Goal: Find specific page/section

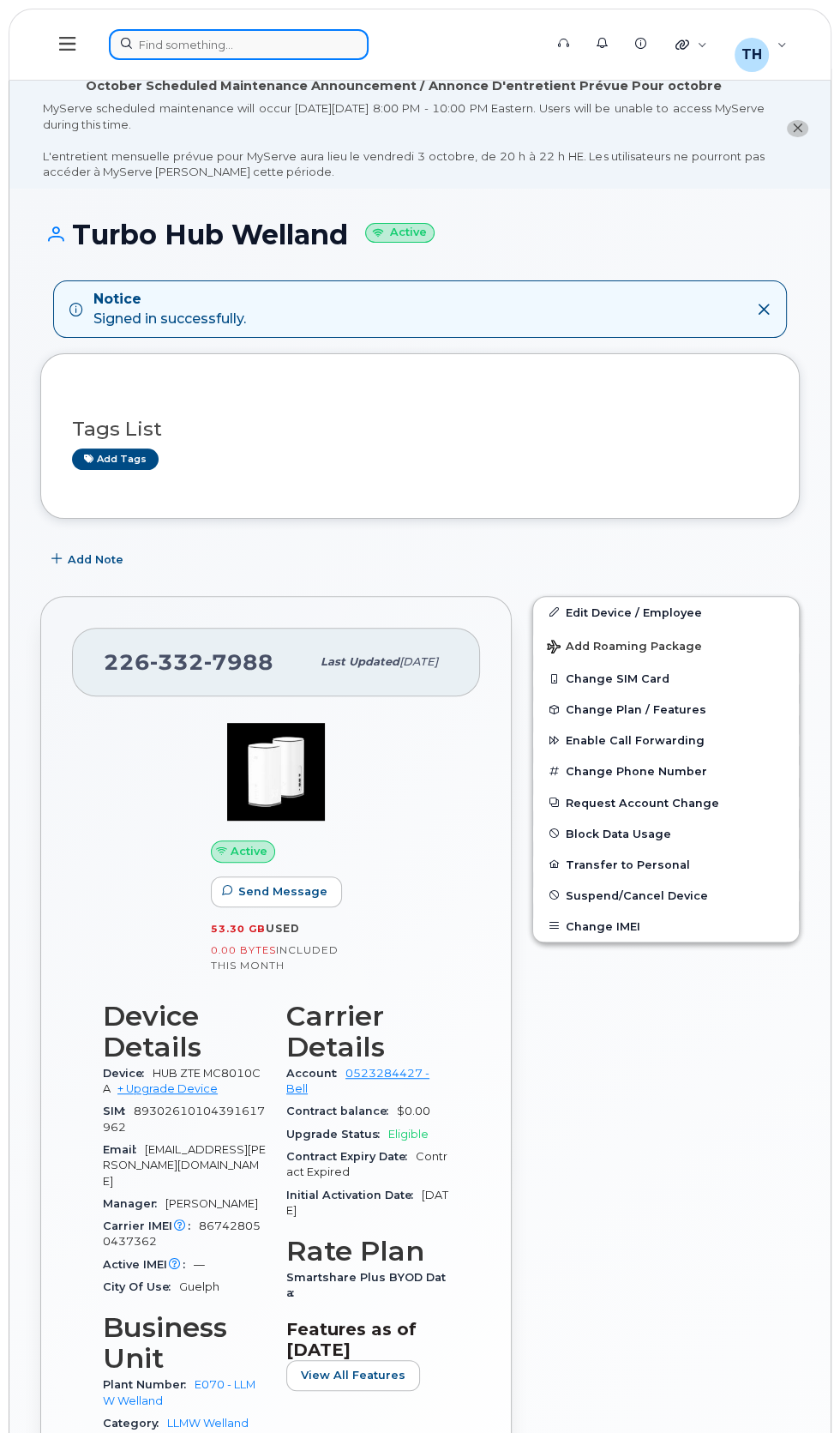
click at [211, 41] on div at bounding box center [320, 44] width 423 height 31
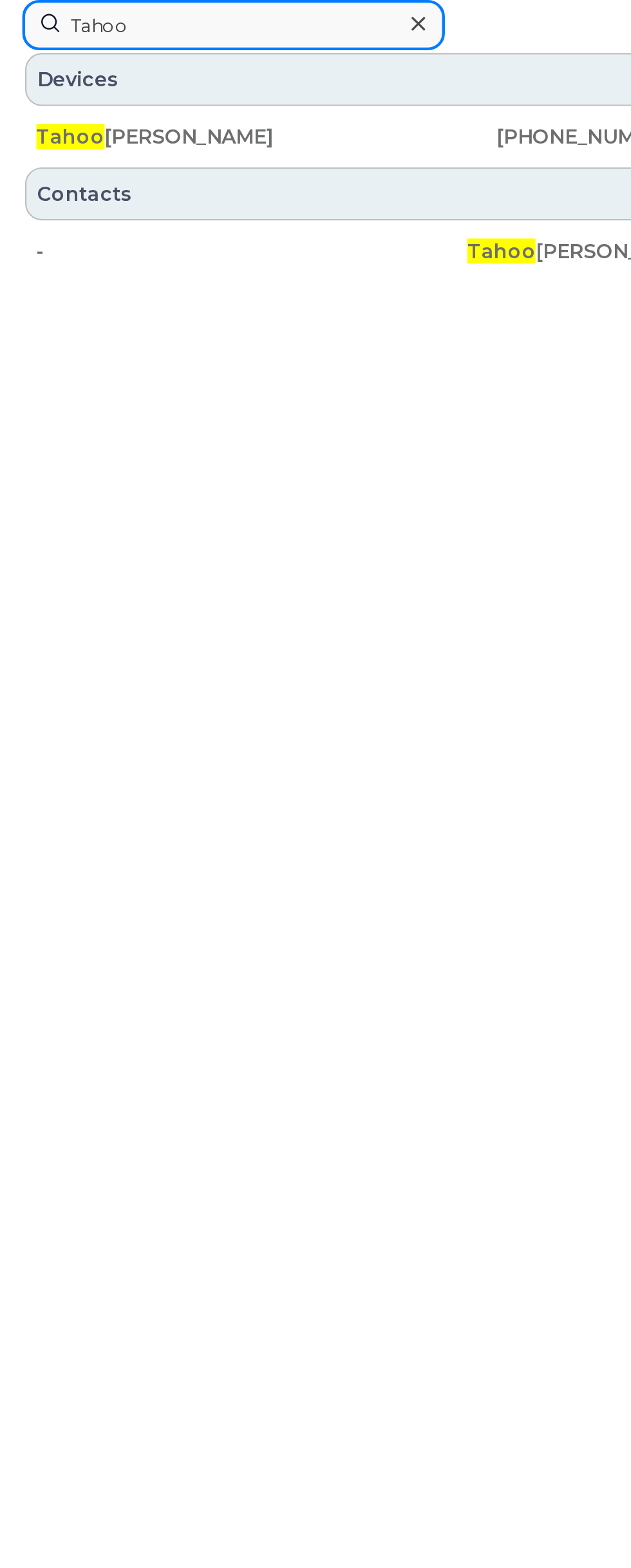
type input "Tahoo"
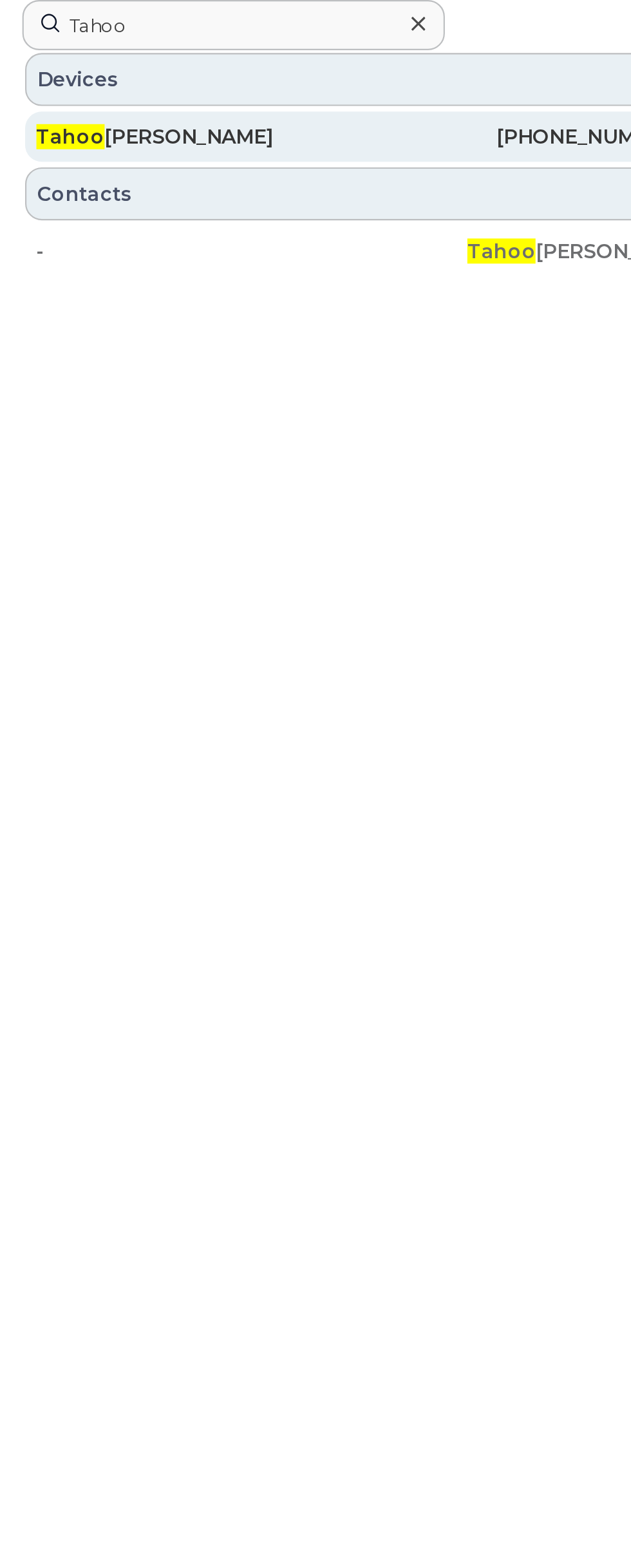
click at [227, 60] on div "[PHONE_NUMBER]" at bounding box center [241, 63] width 149 height 13
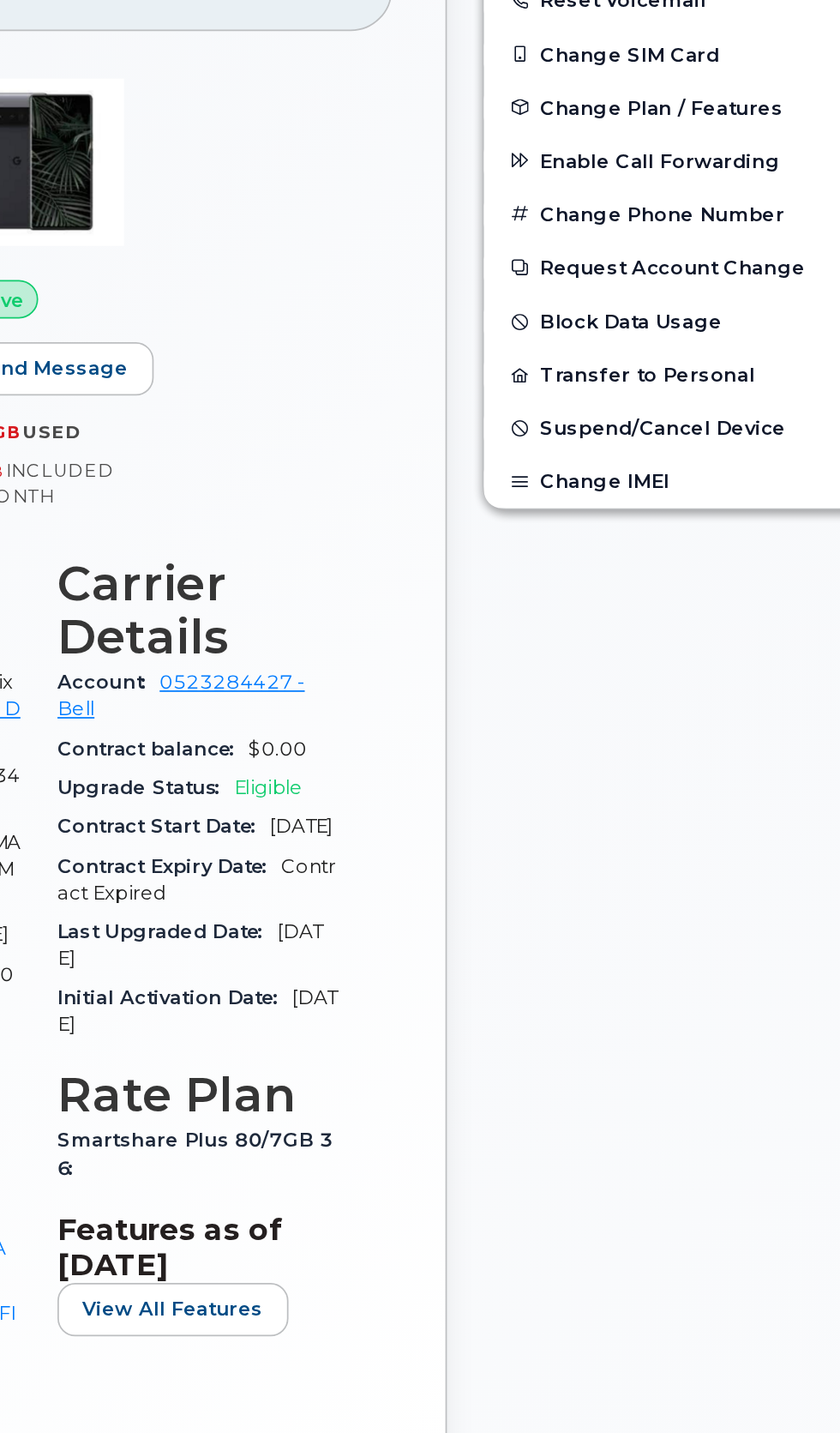
scroll to position [3, 0]
